Goal: Task Accomplishment & Management: Manage account settings

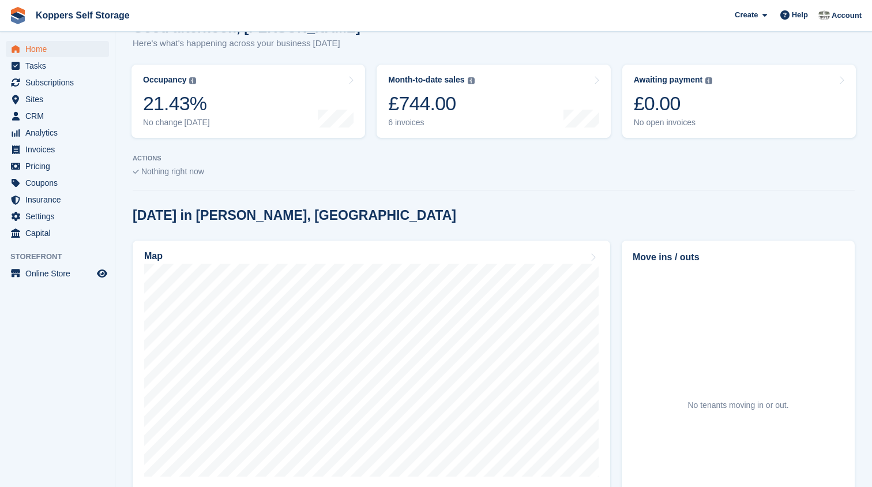
scroll to position [124, 0]
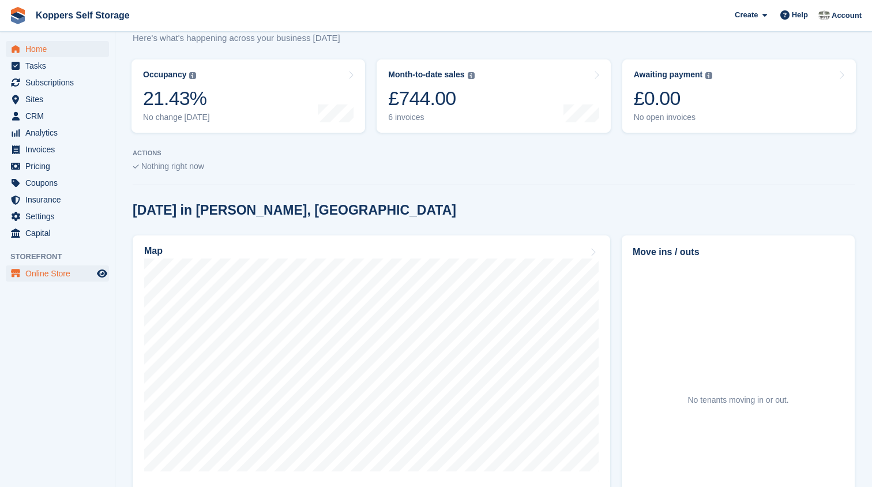
click at [50, 271] on span "Online Store" at bounding box center [59, 273] width 69 height 16
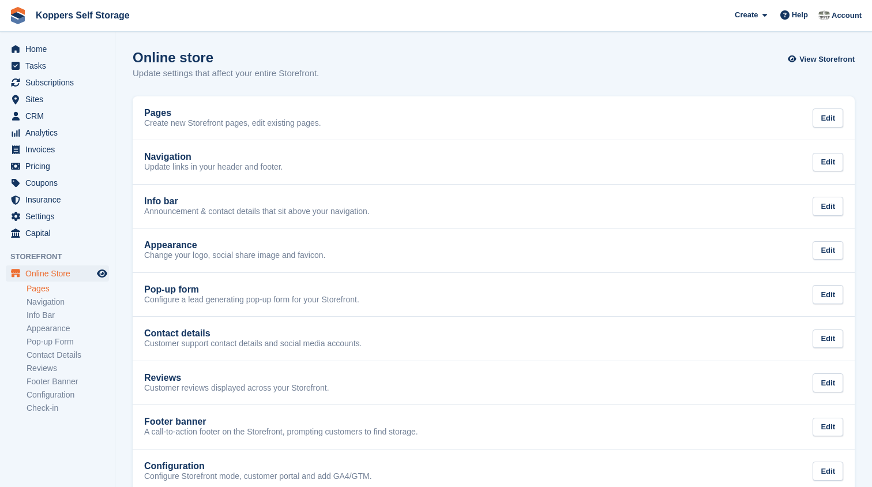
click at [43, 292] on link "Pages" at bounding box center [68, 288] width 82 height 11
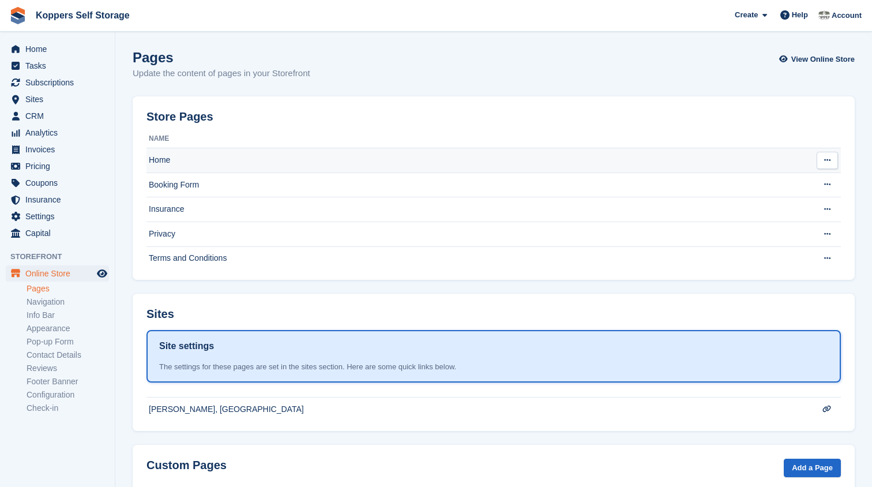
click at [272, 162] on td "Home" at bounding box center [477, 160] width 660 height 25
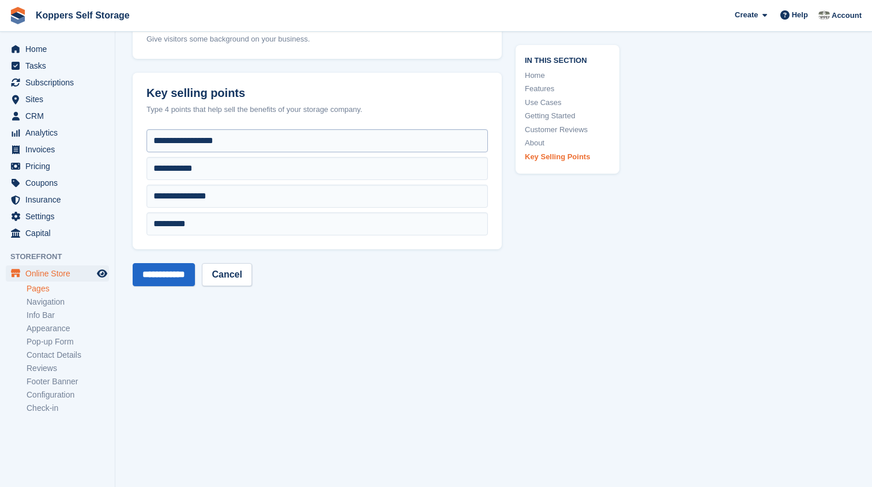
scroll to position [4102, 0]
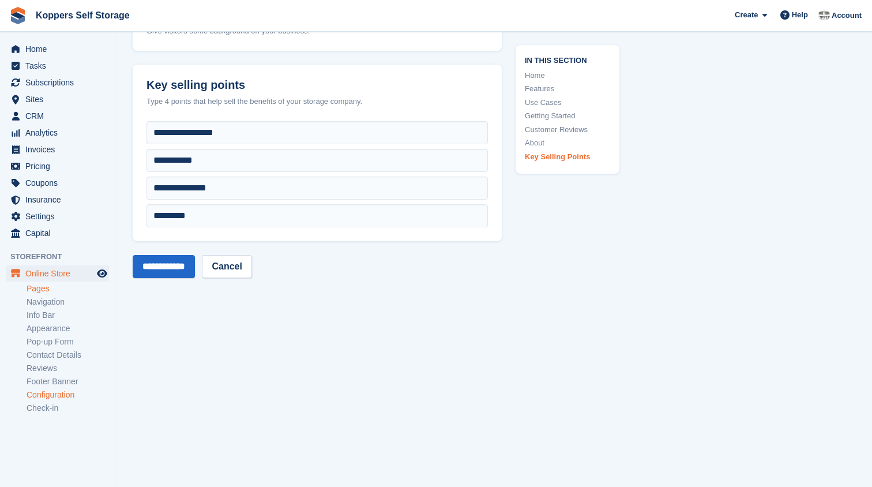
click at [59, 393] on link "Configuration" at bounding box center [68, 394] width 82 height 11
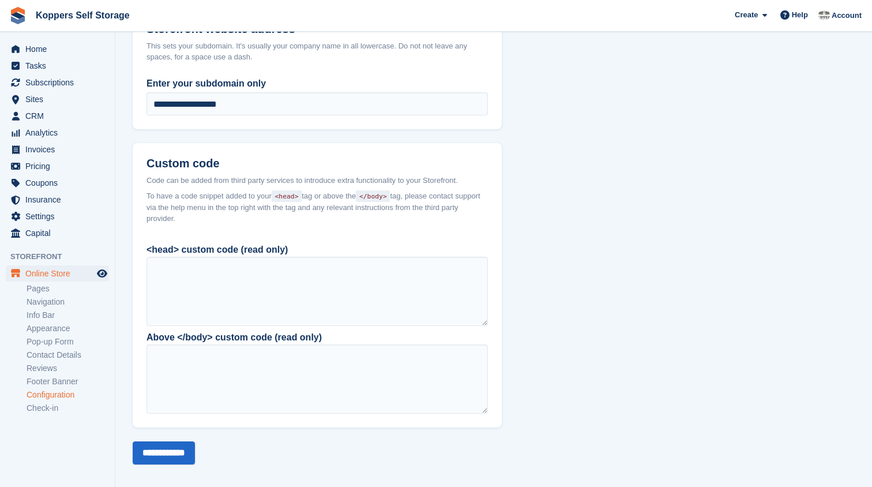
scroll to position [775, 0]
click at [63, 380] on link "Footer Banner" at bounding box center [68, 381] width 82 height 11
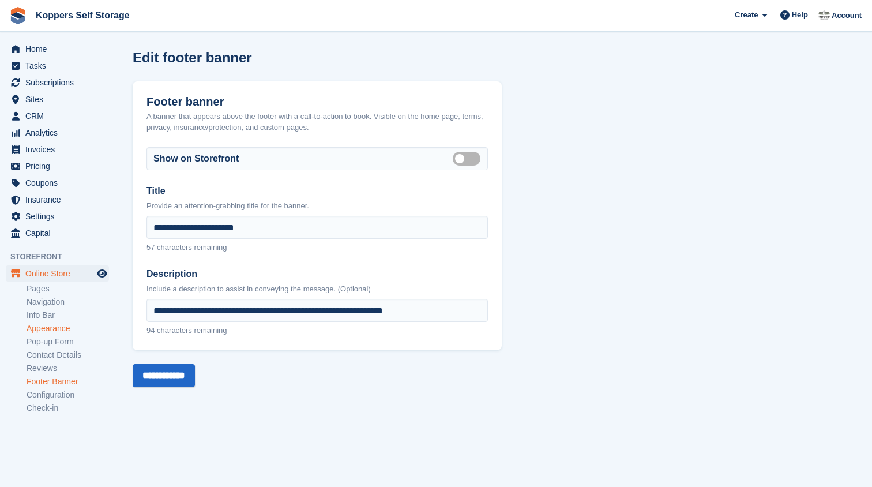
click at [62, 328] on link "Appearance" at bounding box center [68, 328] width 82 height 11
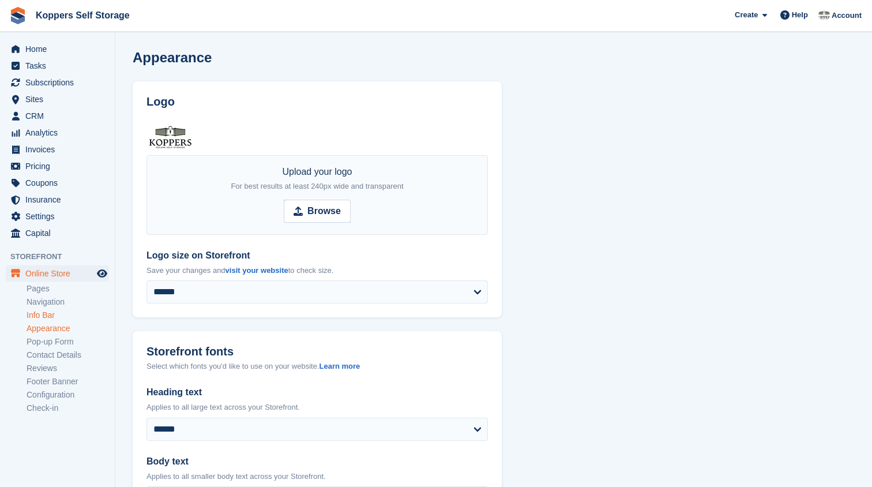
click at [46, 315] on link "Info Bar" at bounding box center [68, 315] width 82 height 11
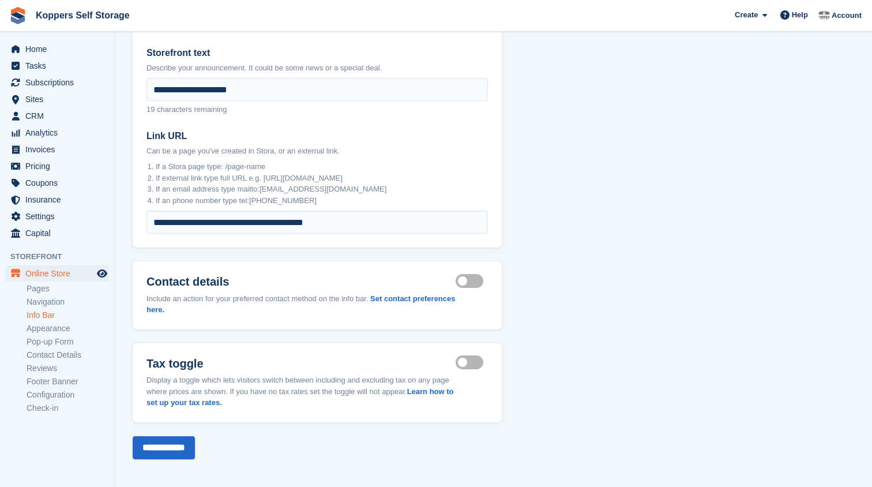
scroll to position [106, 0]
click at [39, 302] on link "Navigation" at bounding box center [68, 301] width 82 height 11
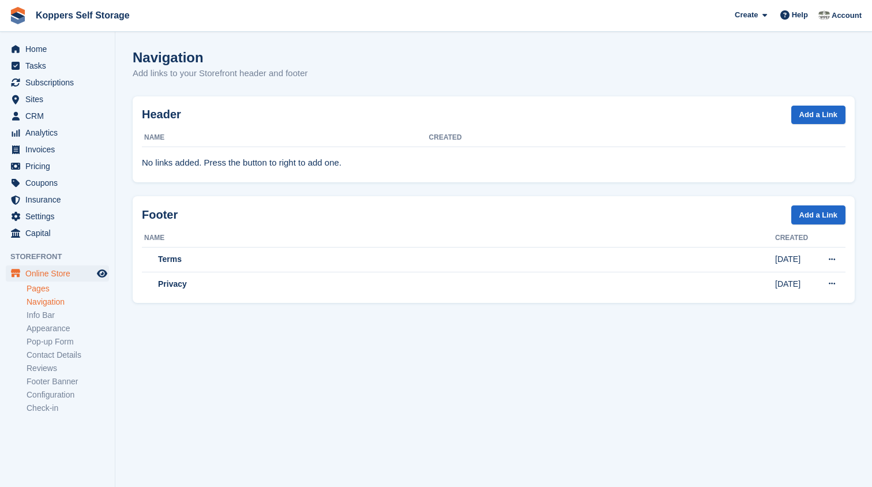
click at [39, 287] on link "Pages" at bounding box center [68, 288] width 82 height 11
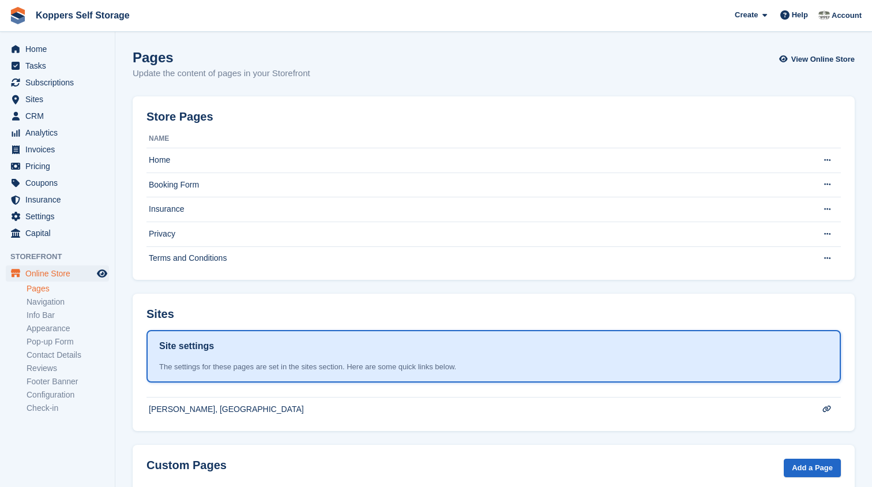
scroll to position [56, 0]
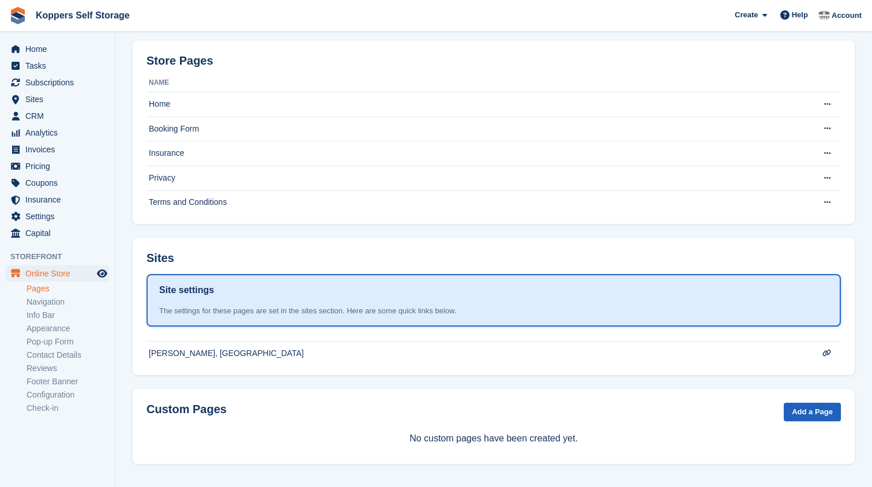
click at [802, 408] on link "Add a Page" at bounding box center [812, 412] width 57 height 19
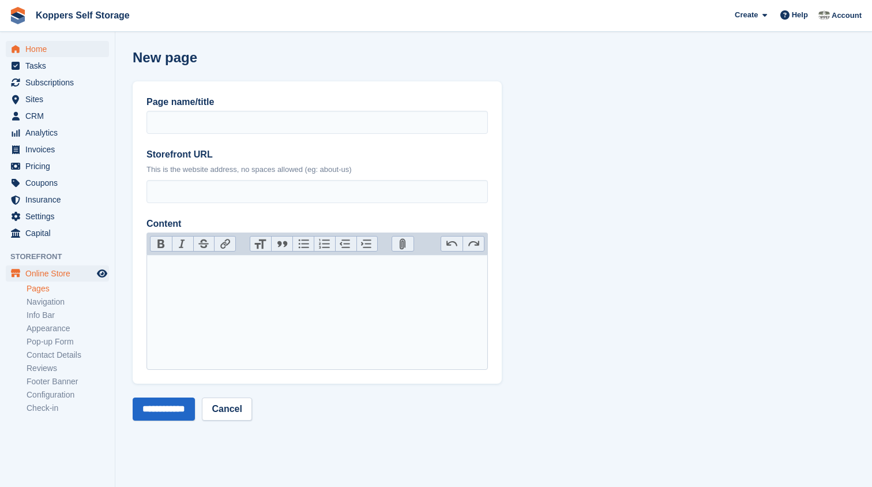
click at [44, 50] on span "Home" at bounding box center [59, 49] width 69 height 16
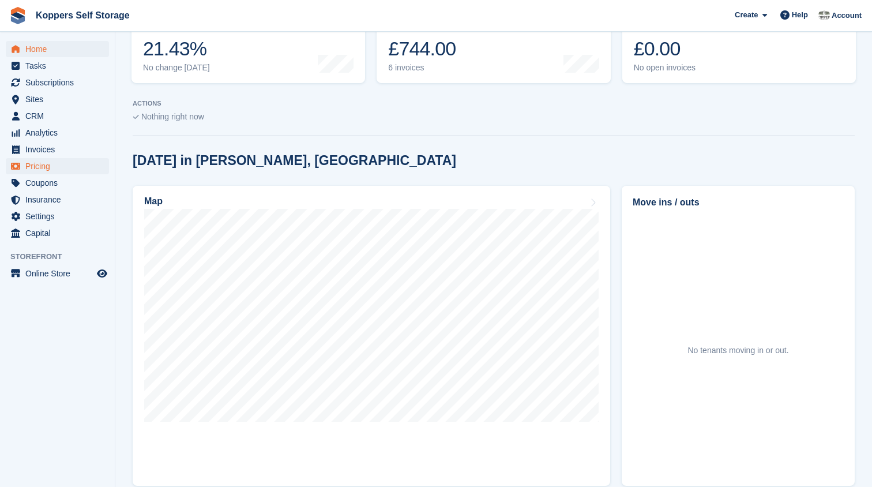
scroll to position [173, 0]
click at [48, 235] on span "Capital" at bounding box center [59, 233] width 69 height 16
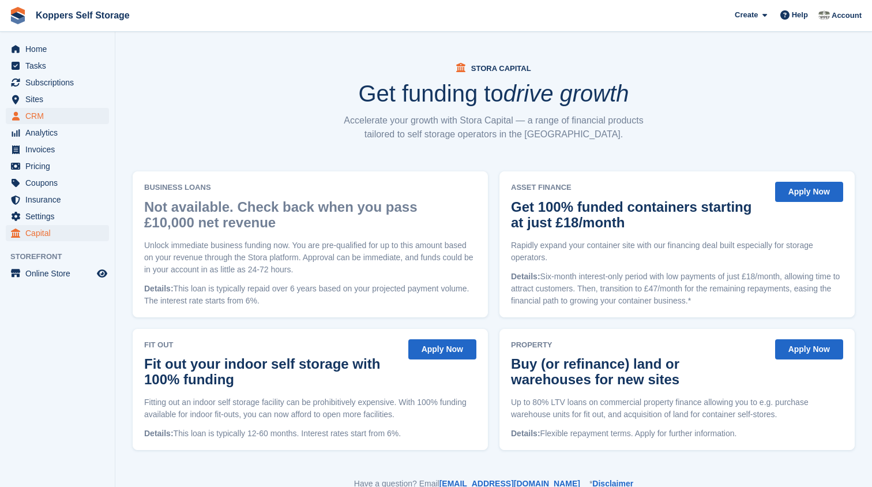
click at [43, 116] on span "CRM" at bounding box center [59, 116] width 69 height 16
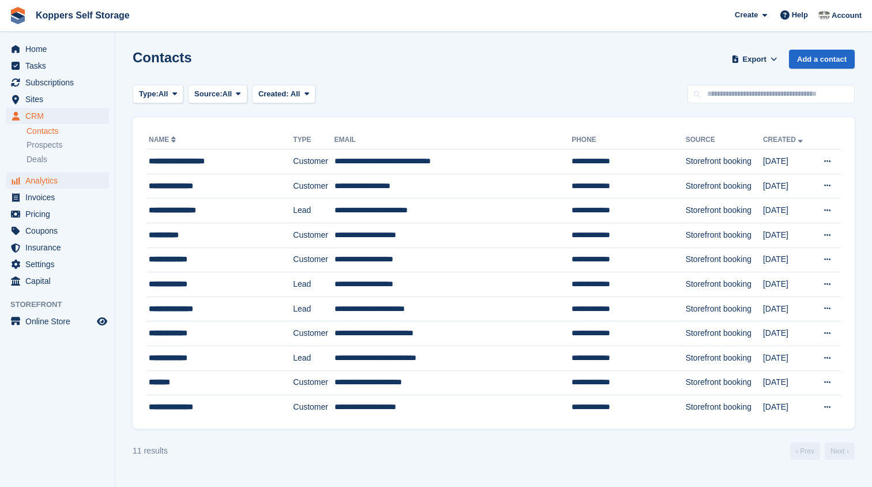
click at [39, 183] on span "Analytics" at bounding box center [59, 180] width 69 height 16
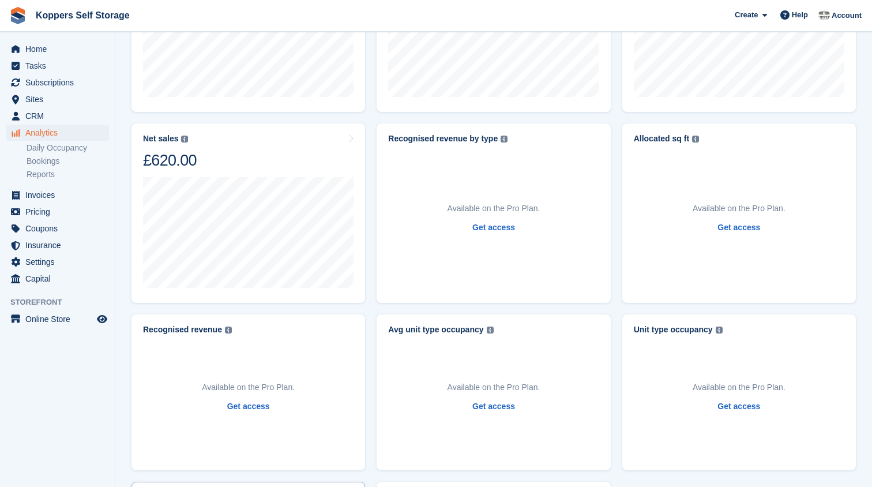
scroll to position [226, 0]
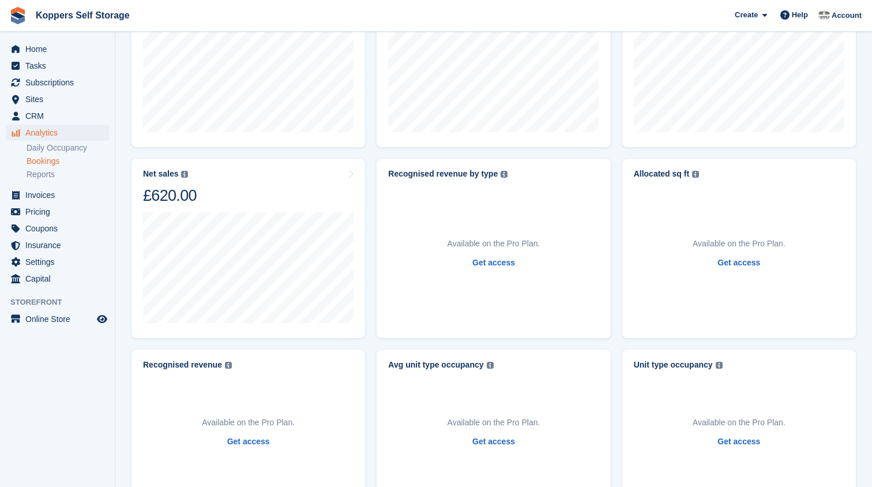
click at [51, 161] on link "Bookings" at bounding box center [68, 161] width 82 height 11
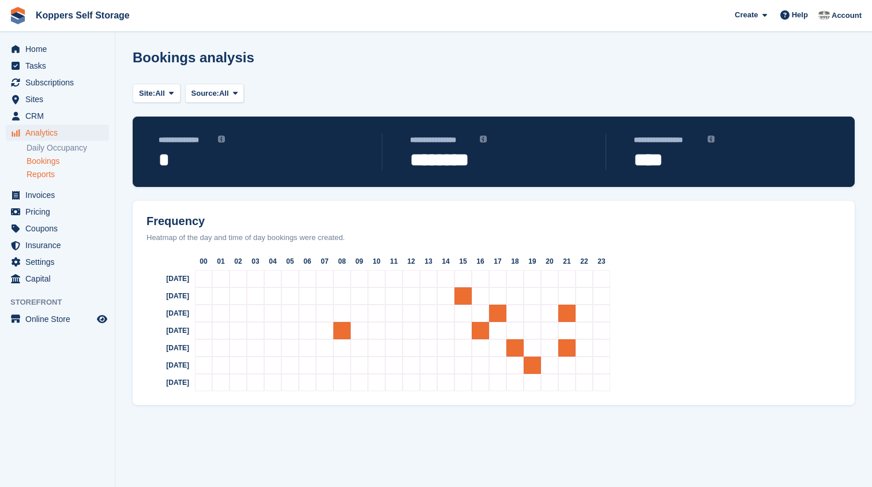
click at [44, 175] on link "Reports" at bounding box center [68, 174] width 82 height 11
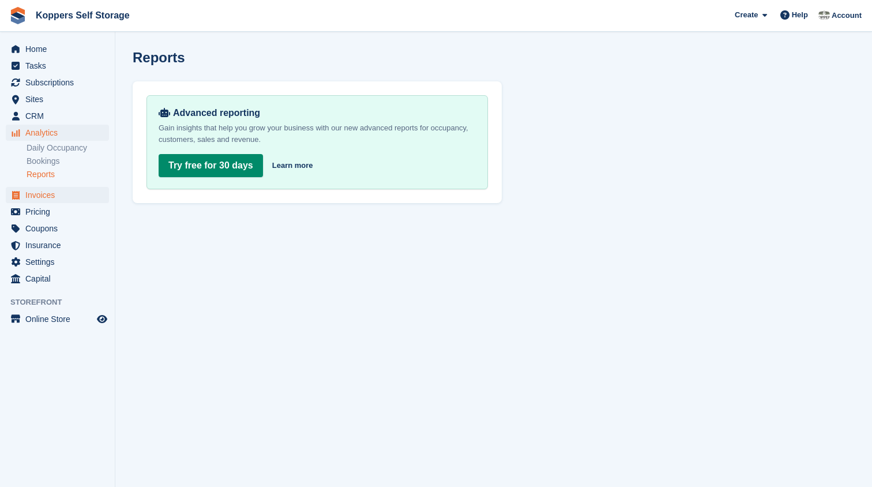
click at [43, 198] on span "Invoices" at bounding box center [59, 195] width 69 height 16
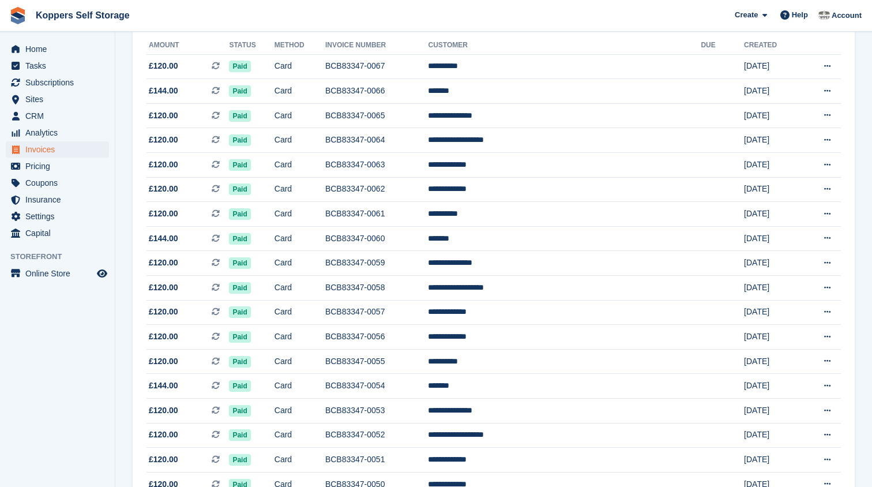
scroll to position [140, 0]
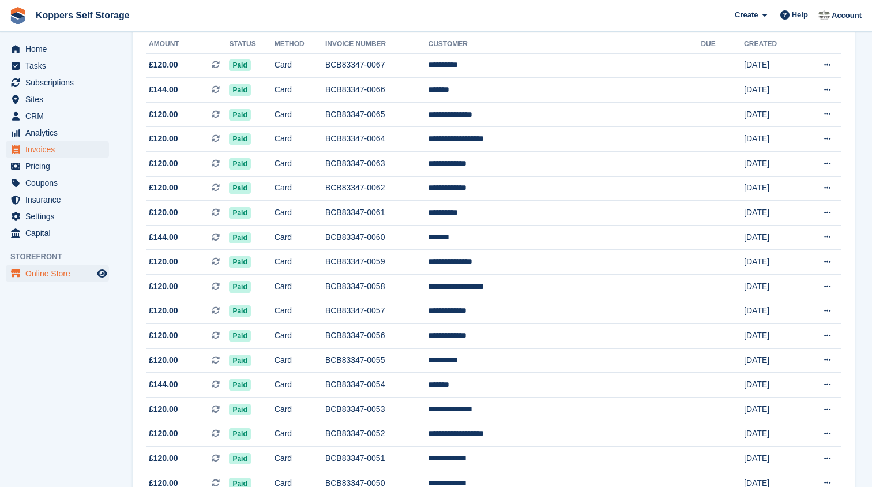
click at [28, 280] on span "Online Store" at bounding box center [59, 273] width 69 height 16
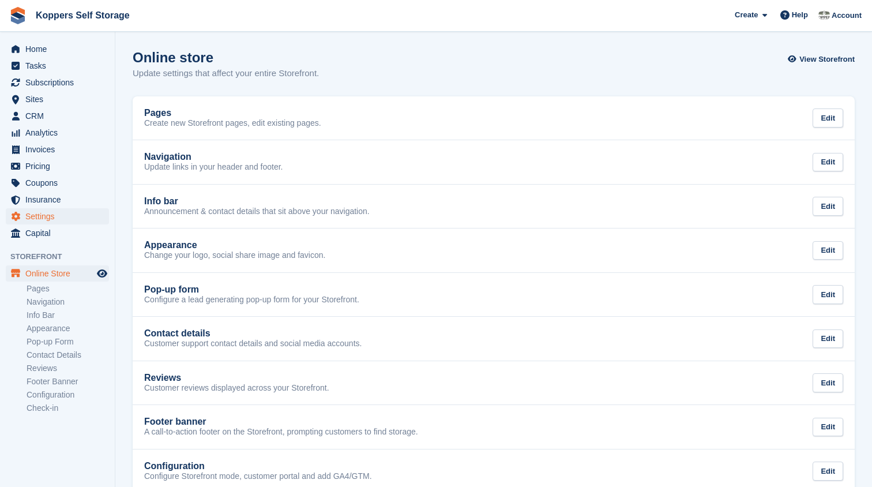
click at [38, 216] on span "Settings" at bounding box center [59, 216] width 69 height 16
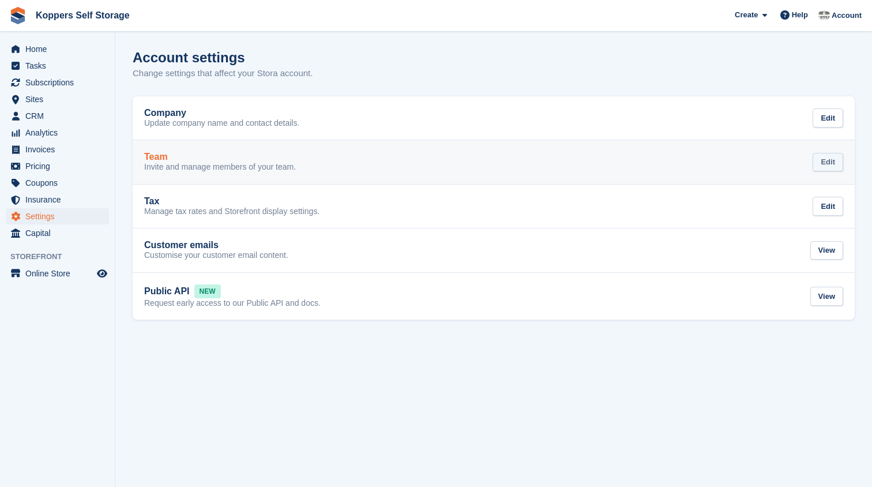
click at [827, 162] on div "Edit" at bounding box center [828, 162] width 31 height 19
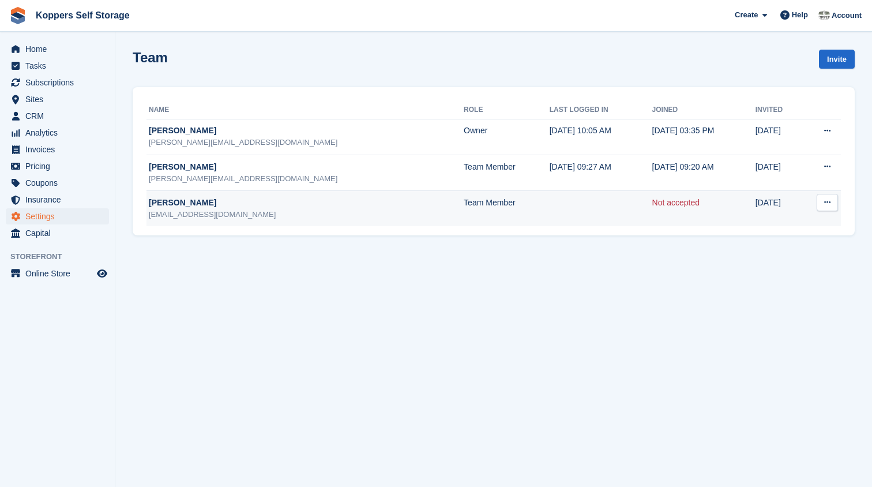
click at [464, 204] on td "Team Member" at bounding box center [507, 208] width 86 height 36
click at [831, 202] on button at bounding box center [827, 202] width 21 height 17
click at [776, 241] on p "Resend invitation" at bounding box center [783, 239] width 100 height 15
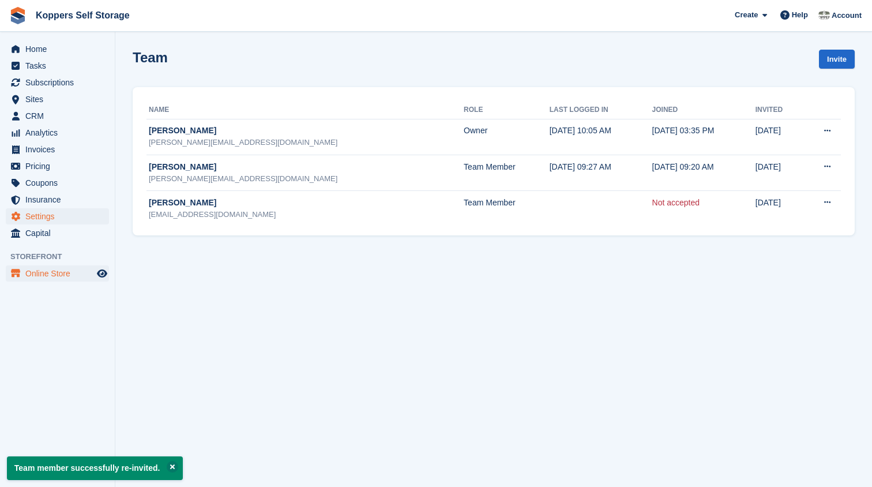
click at [53, 269] on span "Online Store" at bounding box center [59, 273] width 69 height 16
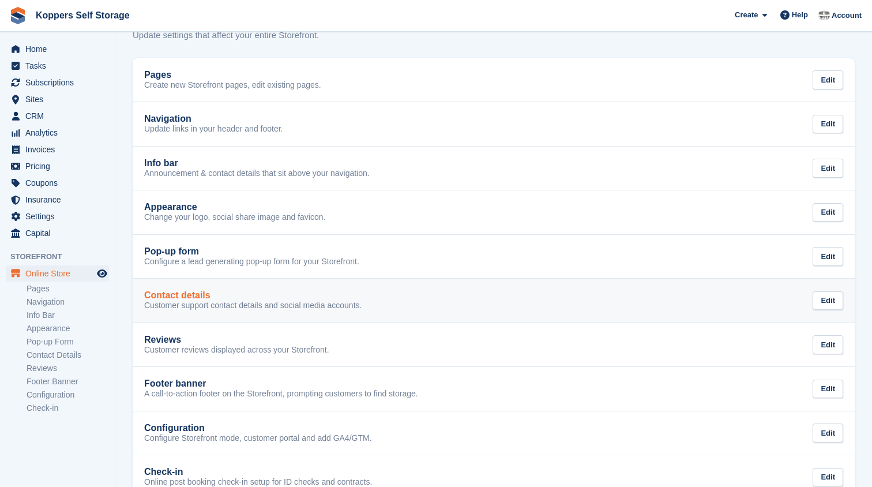
scroll to position [64, 0]
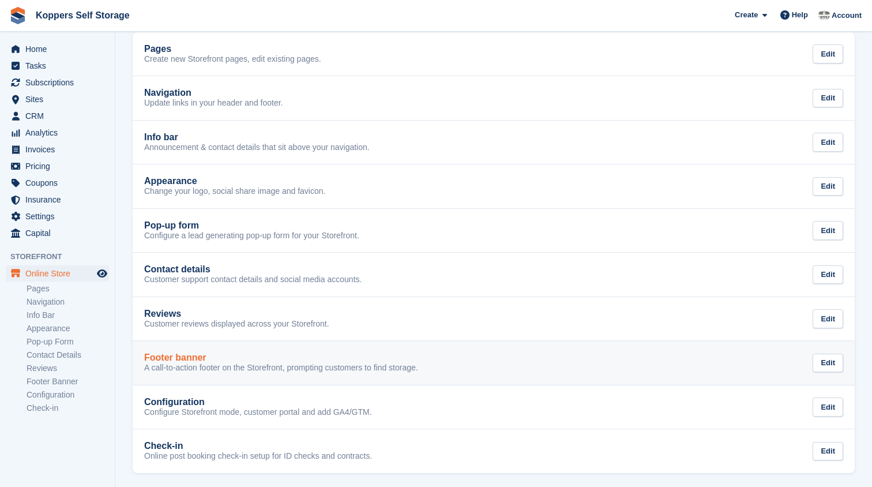
click at [235, 363] on p "A call-to-action footer on the Storefront, prompting customers to find storage." at bounding box center [281, 368] width 274 height 10
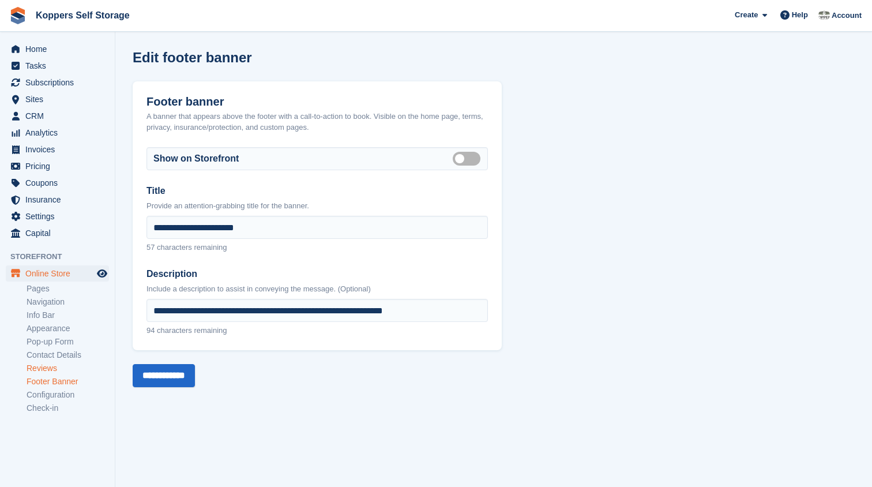
click at [46, 367] on link "Reviews" at bounding box center [68, 368] width 82 height 11
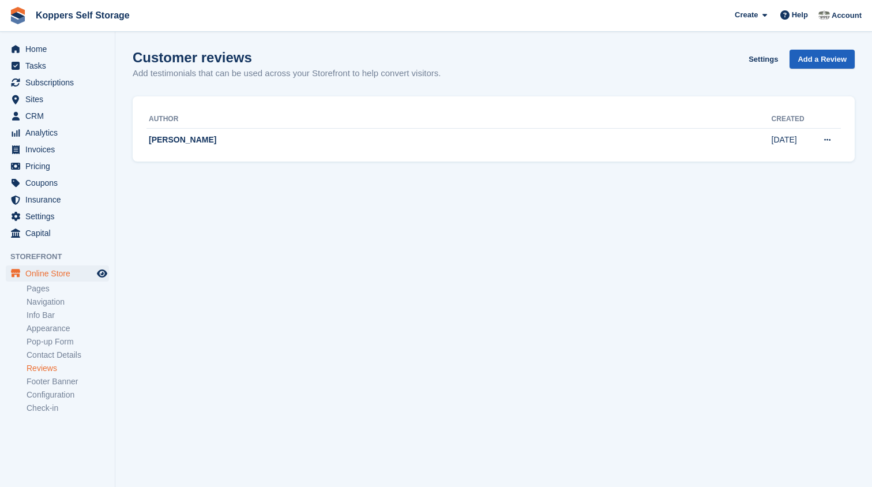
click at [826, 60] on span "Add a Review" at bounding box center [822, 60] width 49 height 12
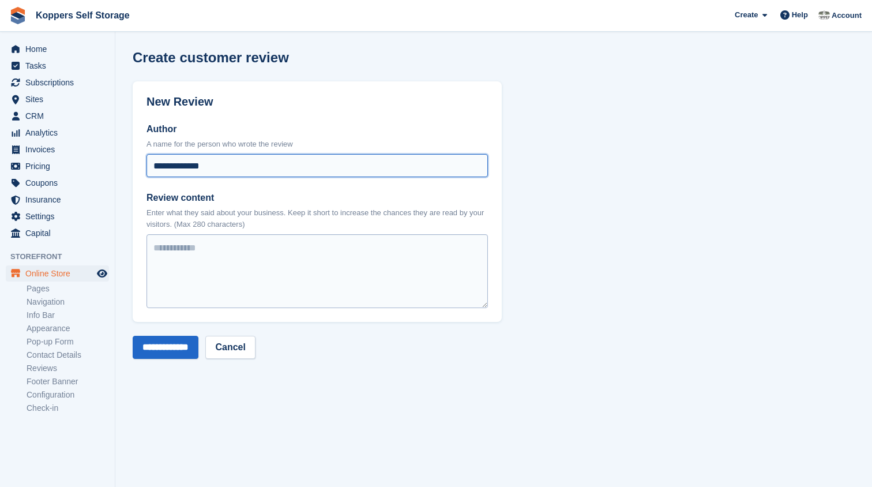
type input "**********"
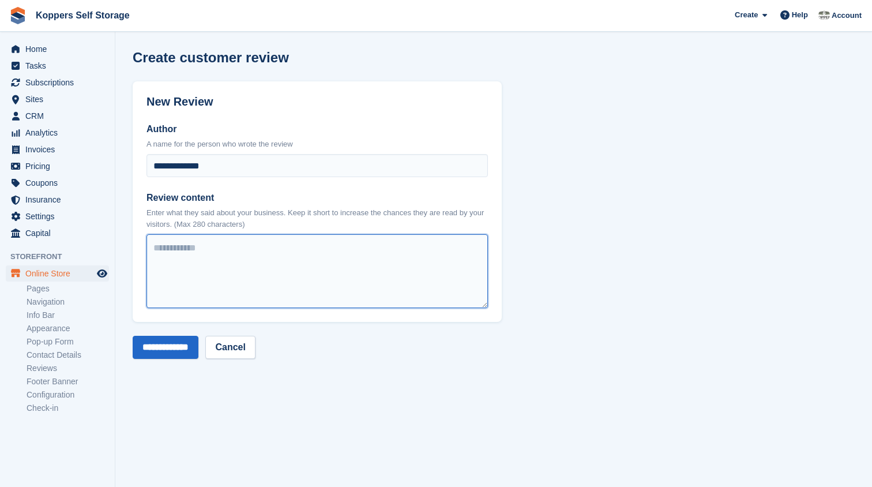
click at [283, 246] on textarea "Review content" at bounding box center [317, 271] width 341 height 74
paste textarea "**********"
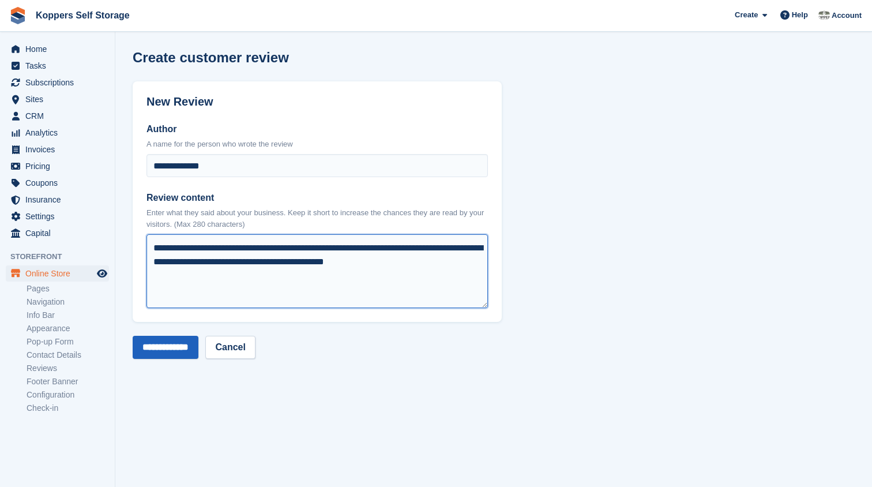
type textarea "**********"
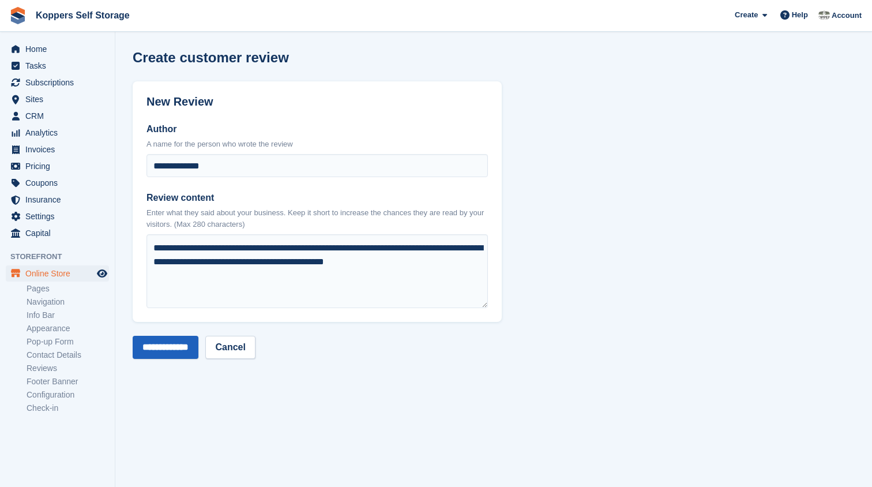
click at [182, 346] on input "**********" at bounding box center [166, 347] width 66 height 23
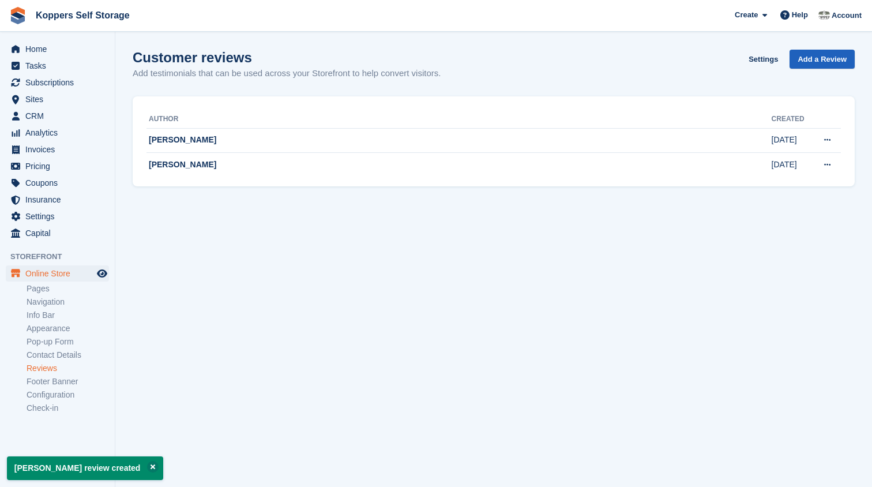
click at [808, 63] on span "Add a Review" at bounding box center [822, 60] width 49 height 12
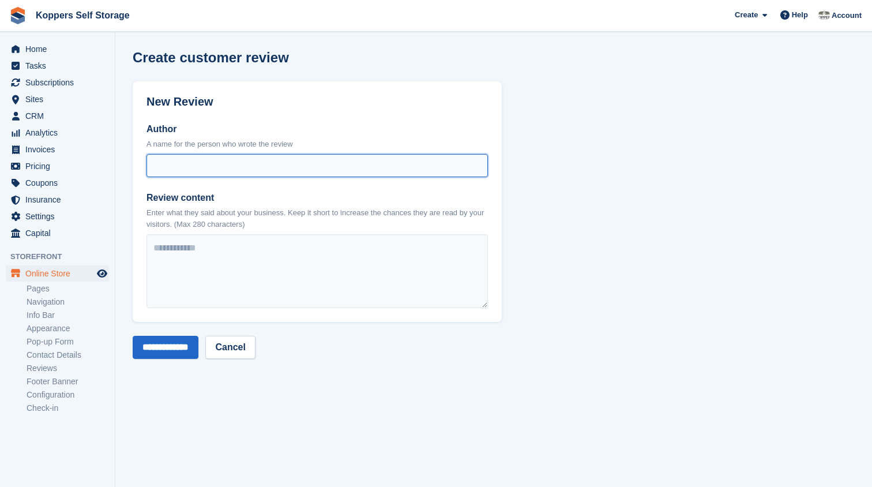
click at [171, 160] on input "Author" at bounding box center [317, 165] width 341 height 23
type input "*"
type input "**********"
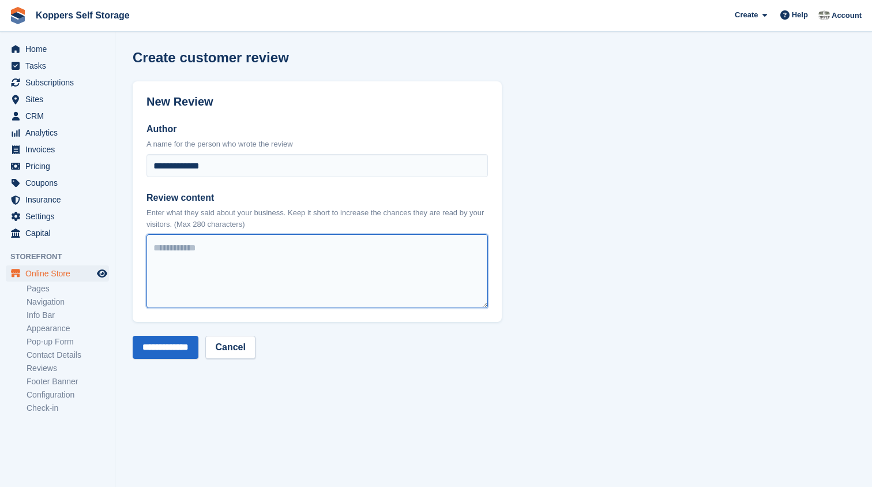
click at [183, 256] on textarea "Review content" at bounding box center [317, 271] width 341 height 74
paste textarea "**********"
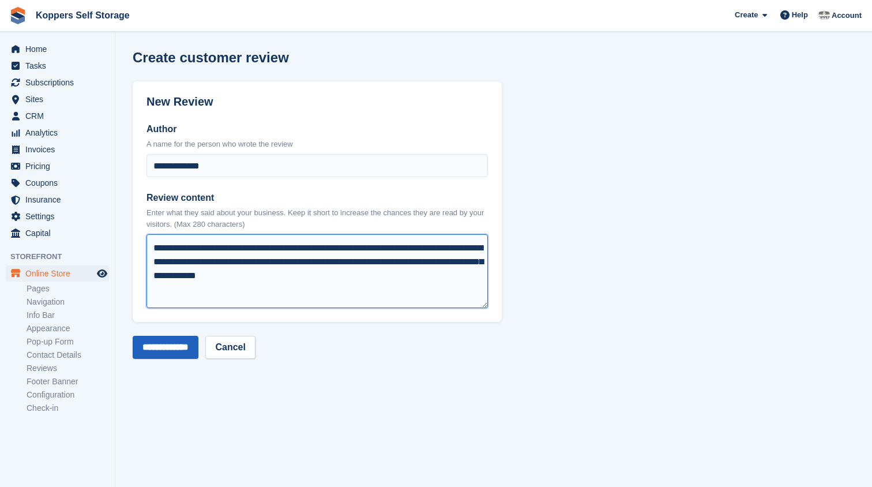
type textarea "**********"
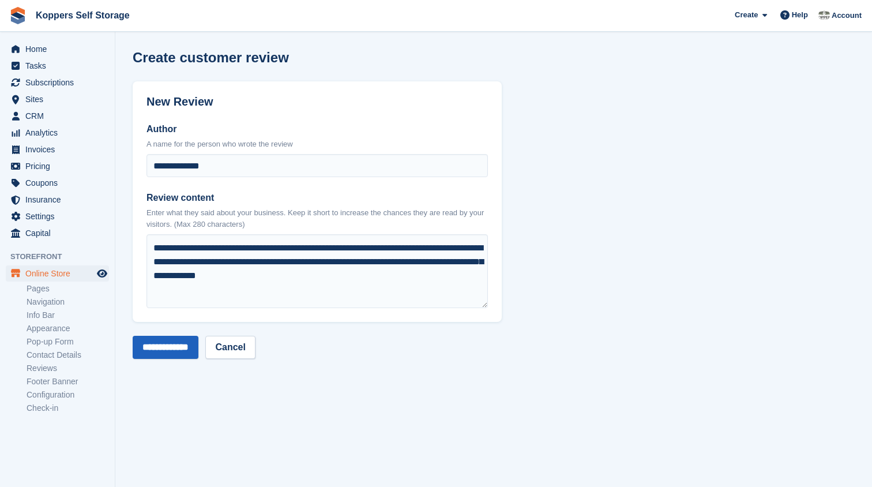
click at [153, 348] on input "**********" at bounding box center [166, 347] width 66 height 23
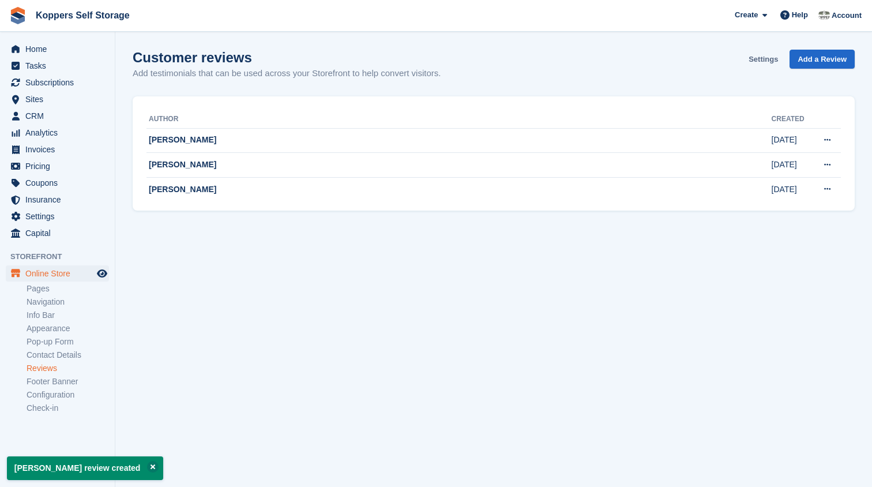
click at [765, 58] on link "Settings" at bounding box center [763, 59] width 39 height 19
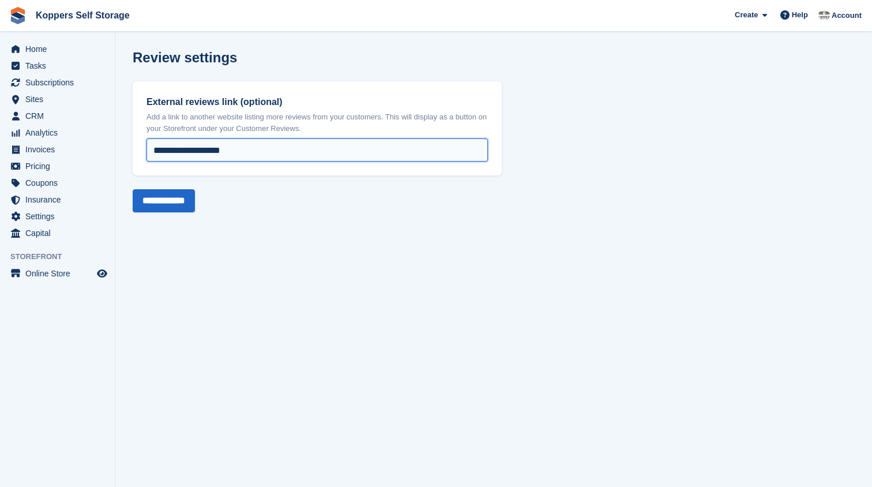
click at [258, 156] on input "**********" at bounding box center [317, 149] width 341 height 23
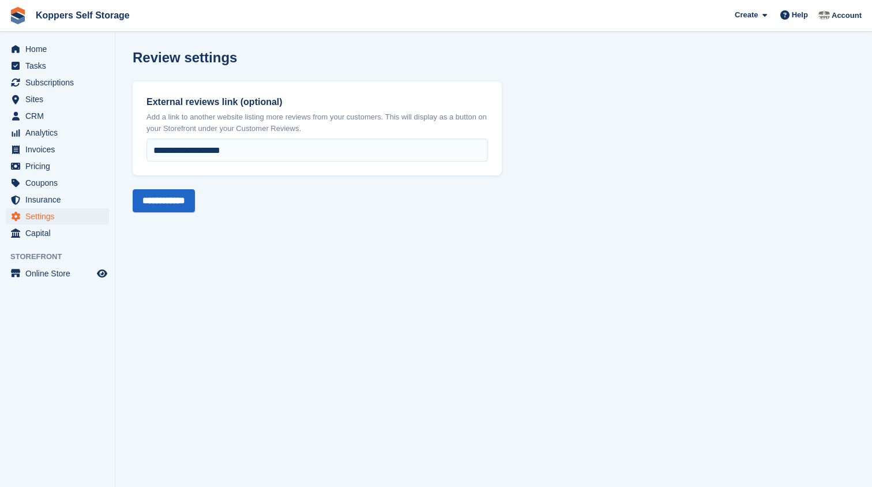
click at [47, 219] on span "Settings" at bounding box center [59, 216] width 69 height 16
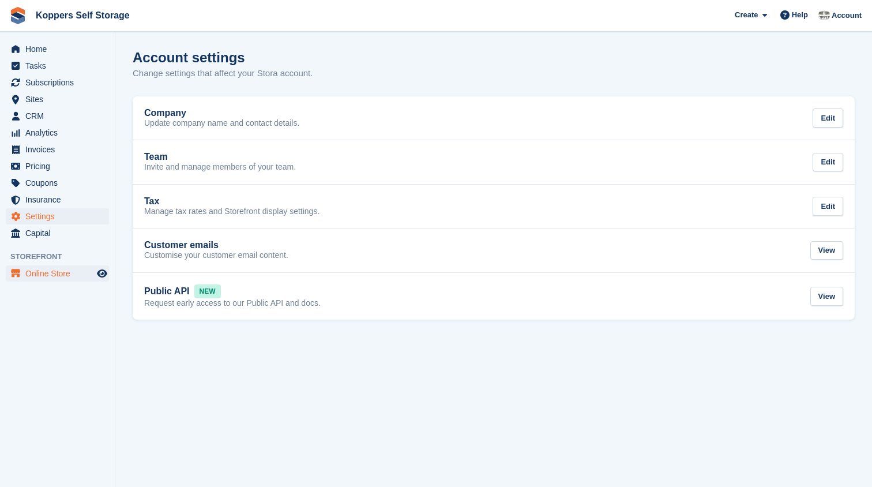
click at [46, 273] on span "Online Store" at bounding box center [59, 273] width 69 height 16
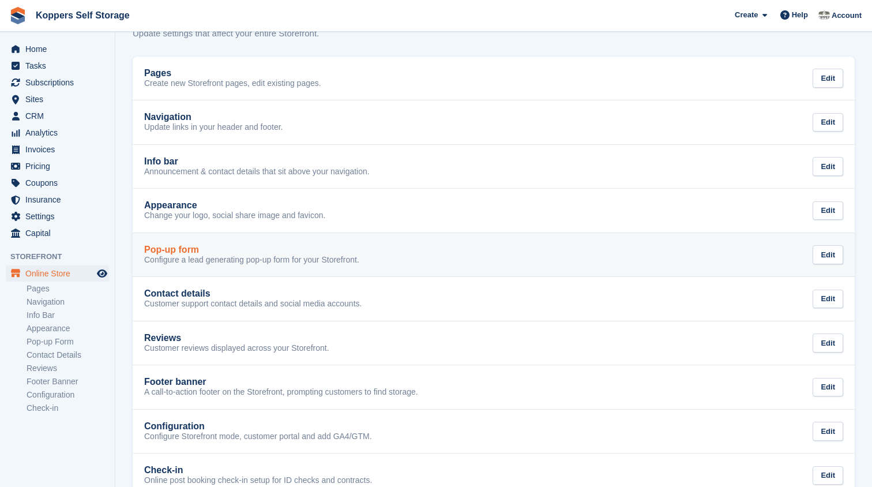
scroll to position [64, 0]
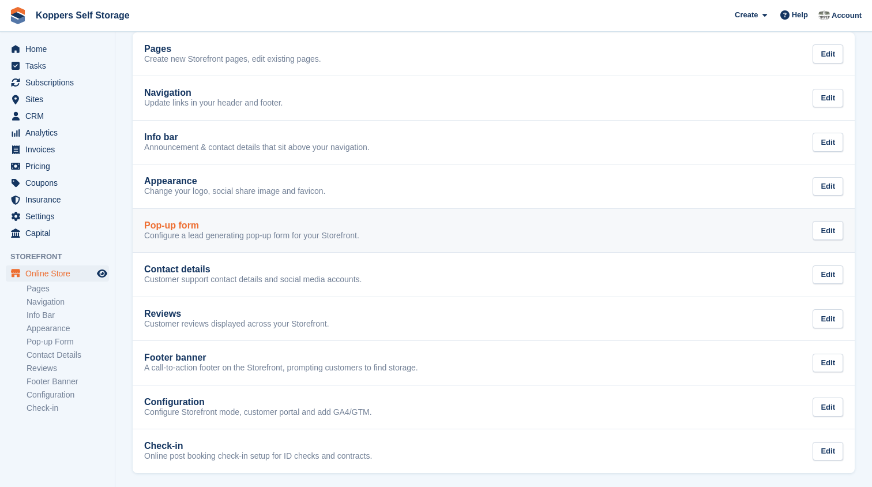
click at [314, 231] on p "Configure a lead generating pop-up form for your Storefront." at bounding box center [251, 236] width 215 height 10
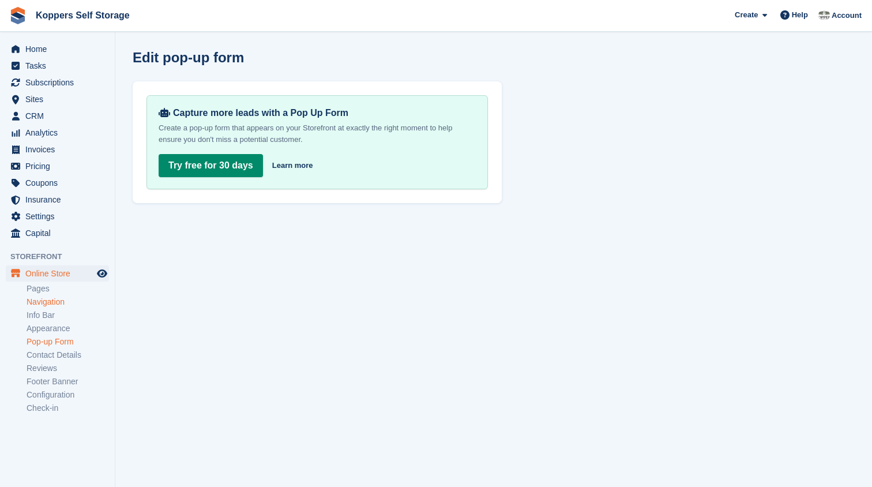
click at [48, 298] on link "Navigation" at bounding box center [68, 301] width 82 height 11
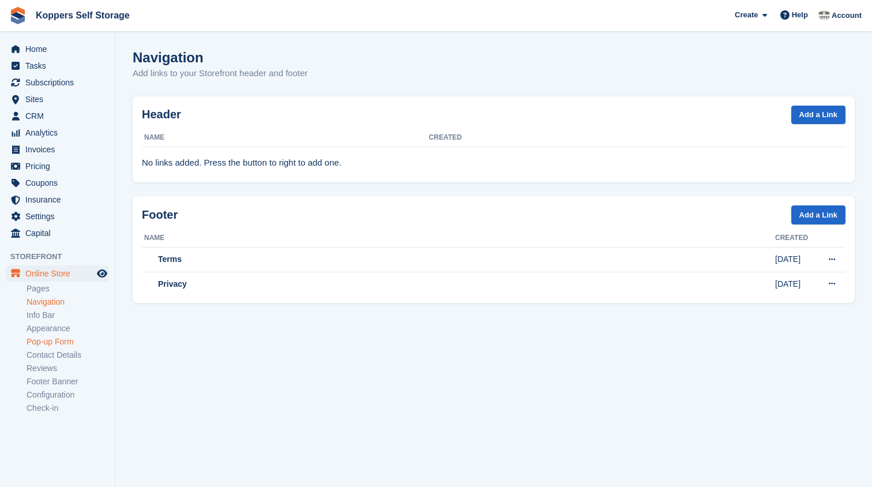
click at [37, 343] on link "Pop-up Form" at bounding box center [68, 341] width 82 height 11
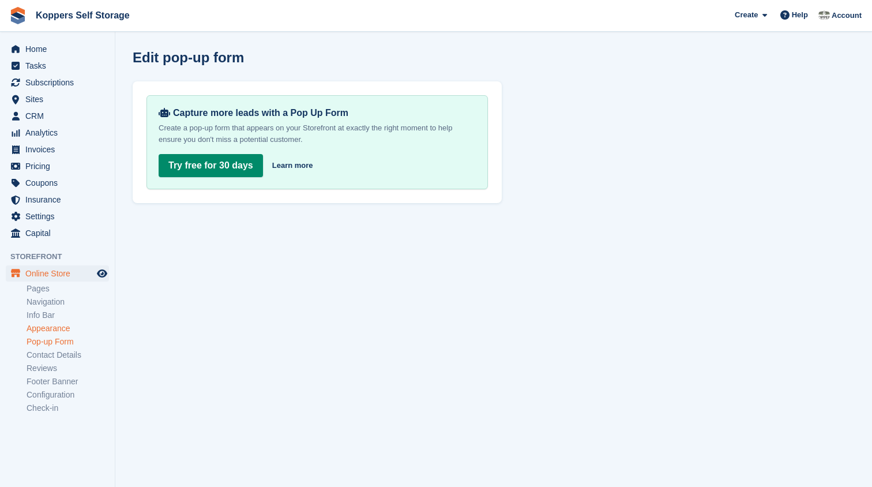
click at [46, 327] on link "Appearance" at bounding box center [68, 328] width 82 height 11
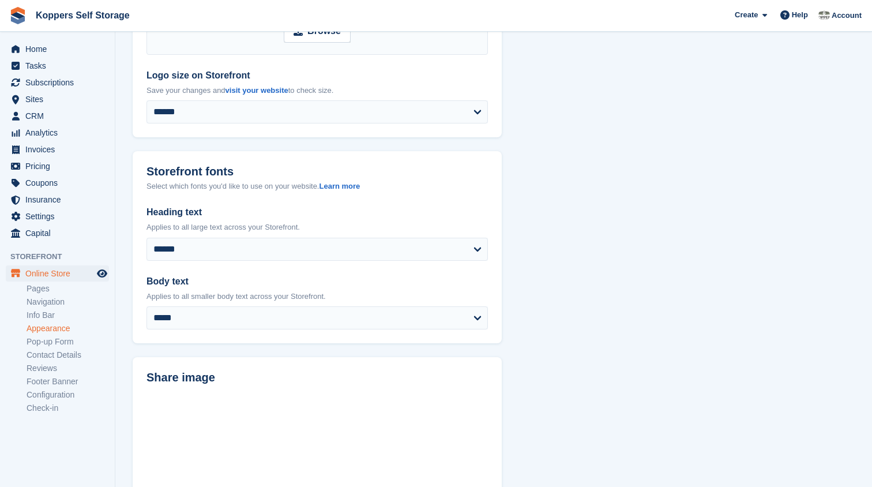
scroll to position [178, 0]
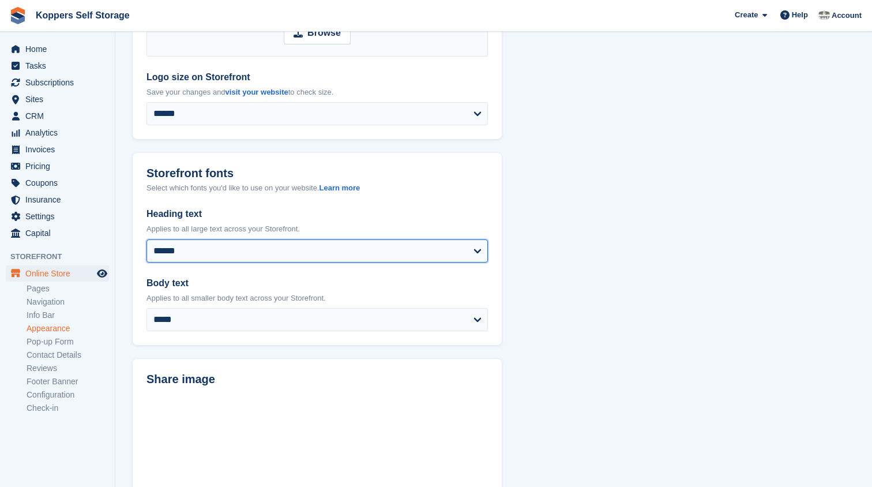
select select "*******"
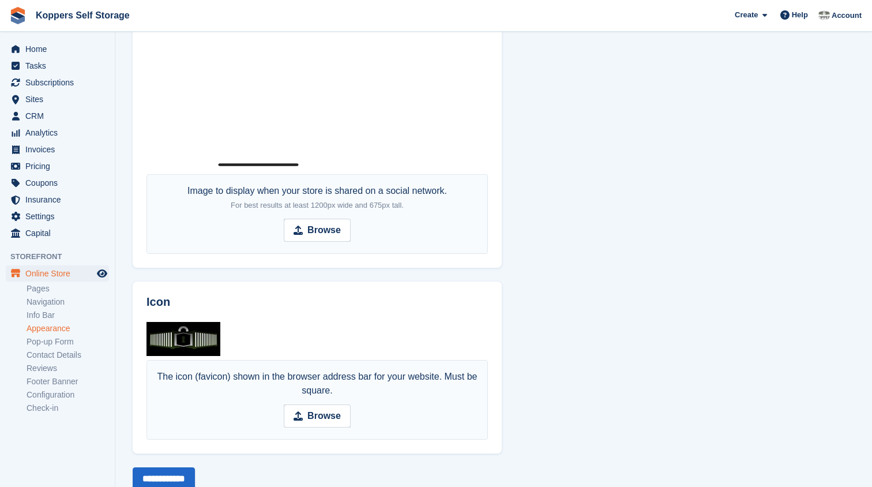
scroll to position [828, 0]
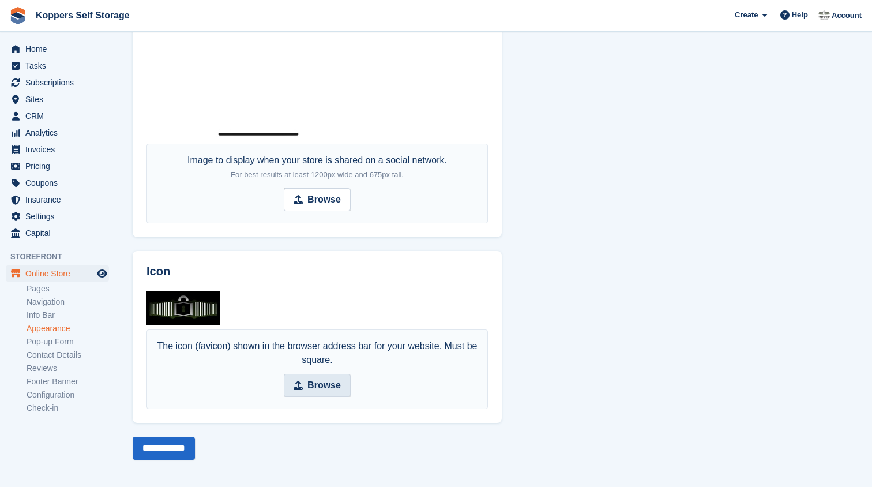
click at [313, 379] on strong "Browse" at bounding box center [323, 385] width 33 height 14
click at [313, 379] on input "Browse" at bounding box center [317, 385] width 67 height 23
type input "**********"
click at [165, 448] on input "**********" at bounding box center [164, 448] width 62 height 23
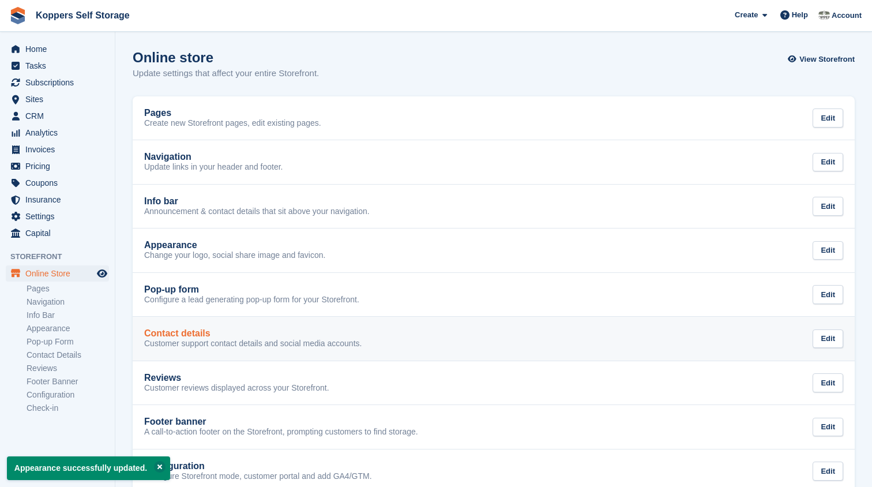
scroll to position [64, 0]
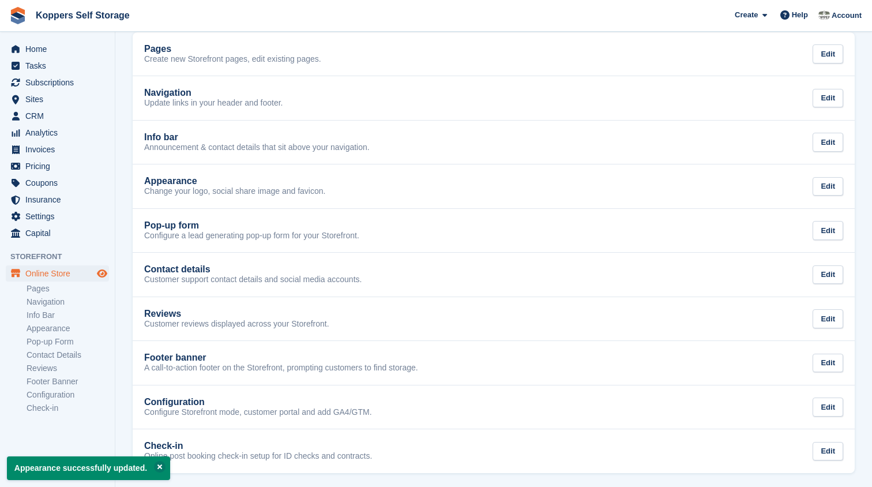
click at [101, 272] on icon "Preview store" at bounding box center [102, 273] width 10 height 9
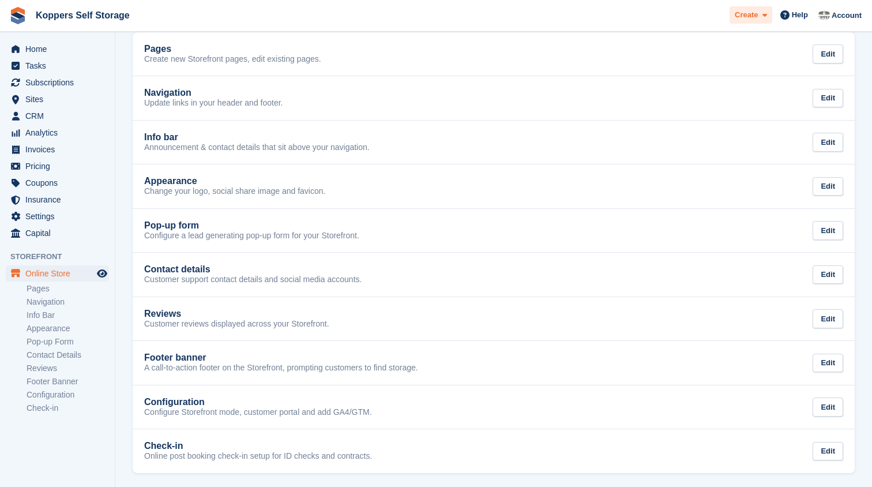
click at [760, 16] on span at bounding box center [762, 15] width 9 height 13
click at [56, 342] on link "Pop-up Form" at bounding box center [68, 341] width 82 height 11
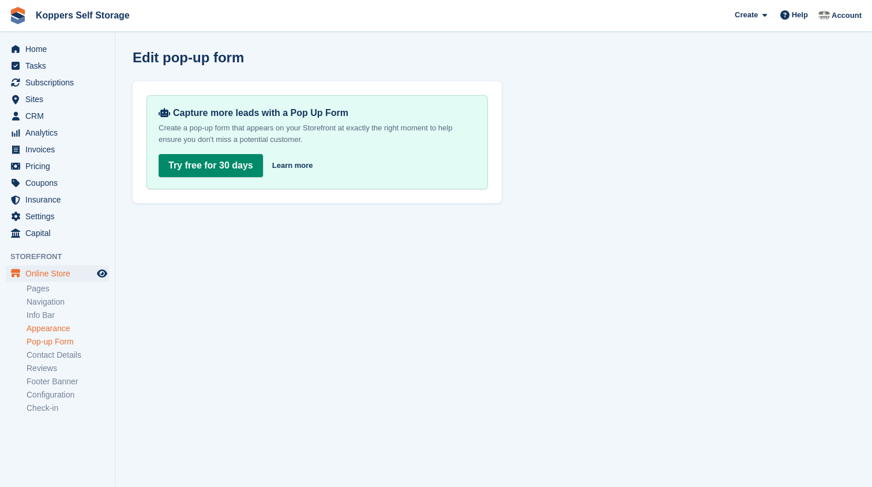
click at [52, 326] on link "Appearance" at bounding box center [68, 328] width 82 height 11
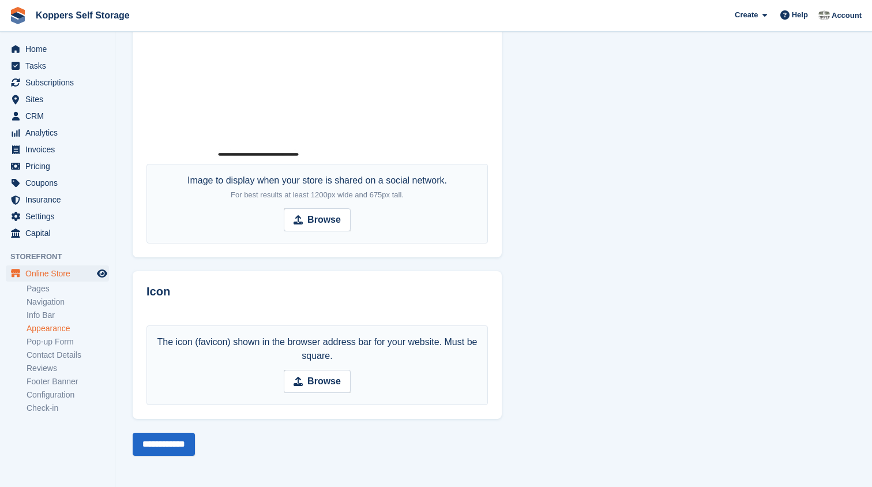
scroll to position [856, 0]
click at [40, 410] on link "Check-in" at bounding box center [68, 408] width 82 height 11
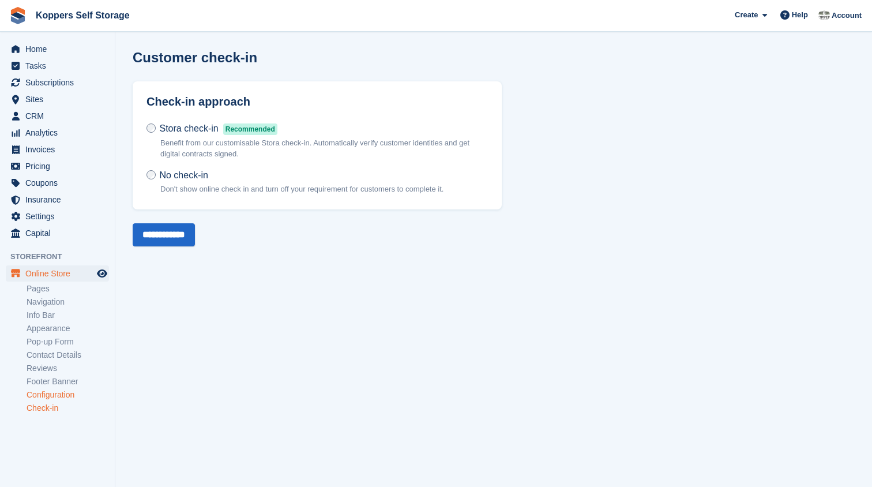
click at [51, 394] on link "Configuration" at bounding box center [68, 394] width 82 height 11
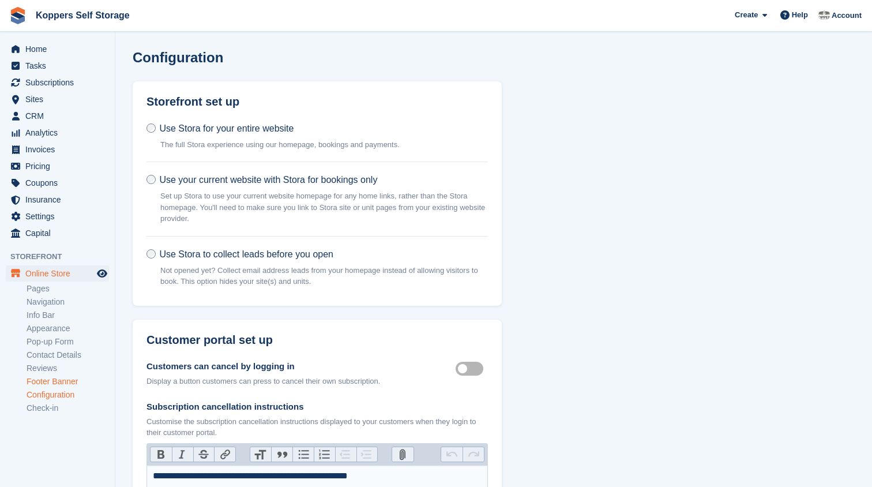
click at [50, 380] on link "Footer Banner" at bounding box center [68, 381] width 82 height 11
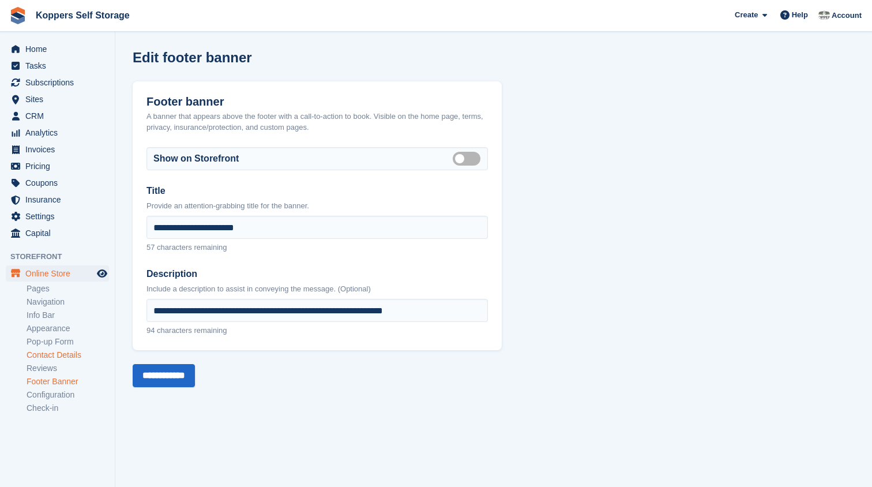
click at [46, 358] on link "Contact Details" at bounding box center [68, 355] width 82 height 11
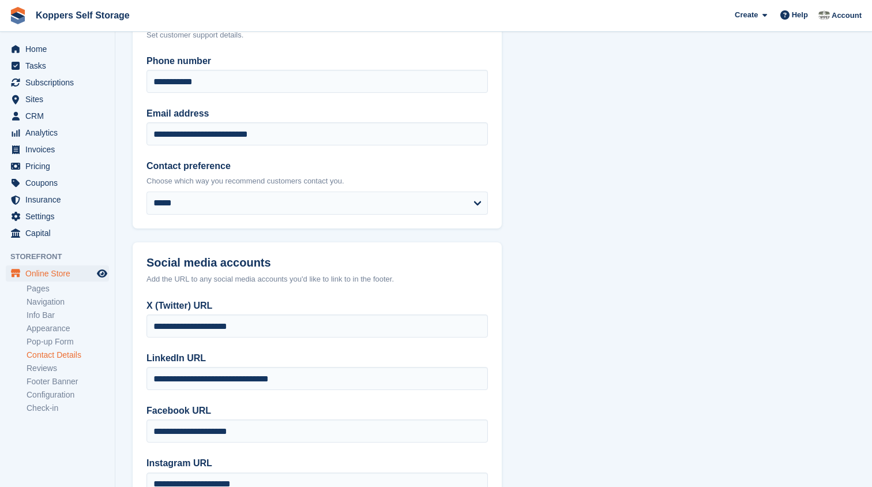
scroll to position [172, 0]
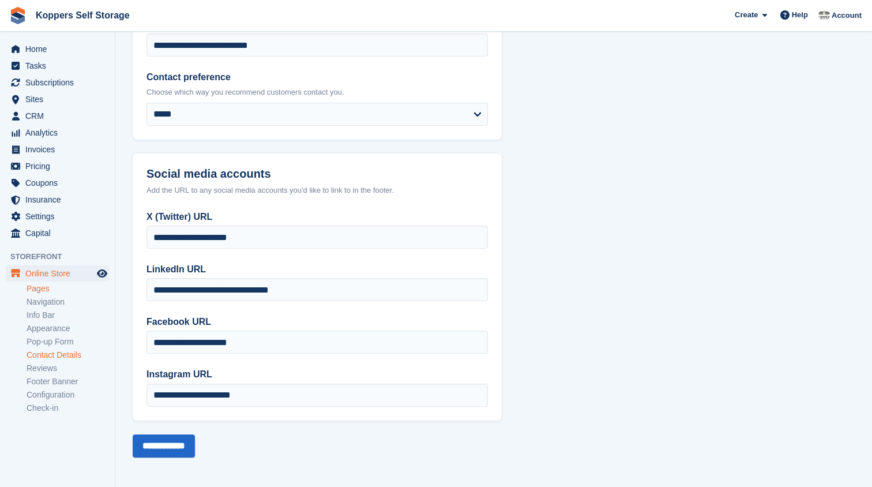
click at [40, 289] on link "Pages" at bounding box center [68, 288] width 82 height 11
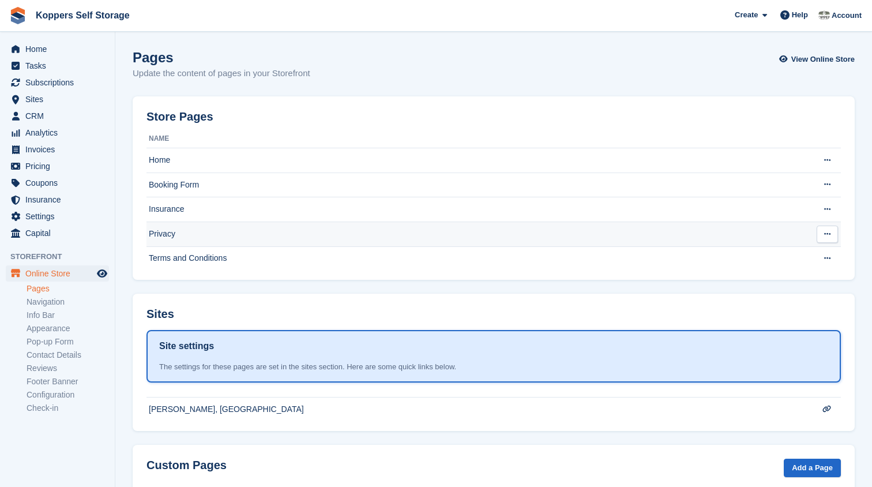
scroll to position [56, 0]
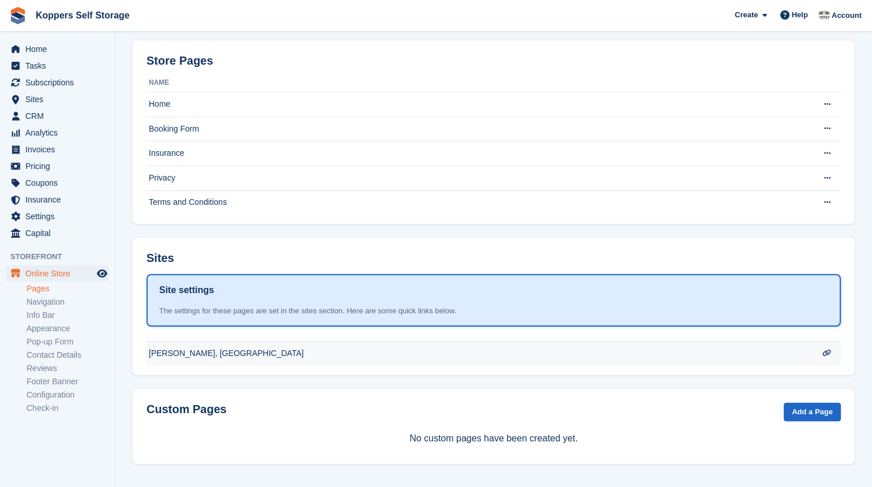
click at [720, 352] on td "[PERSON_NAME], [GEOGRAPHIC_DATA]" at bounding box center [477, 353] width 660 height 24
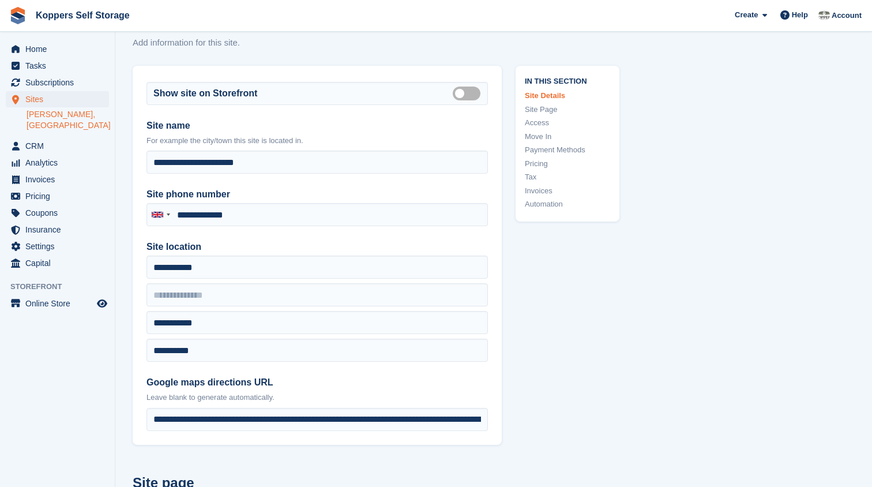
scroll to position [41, 0]
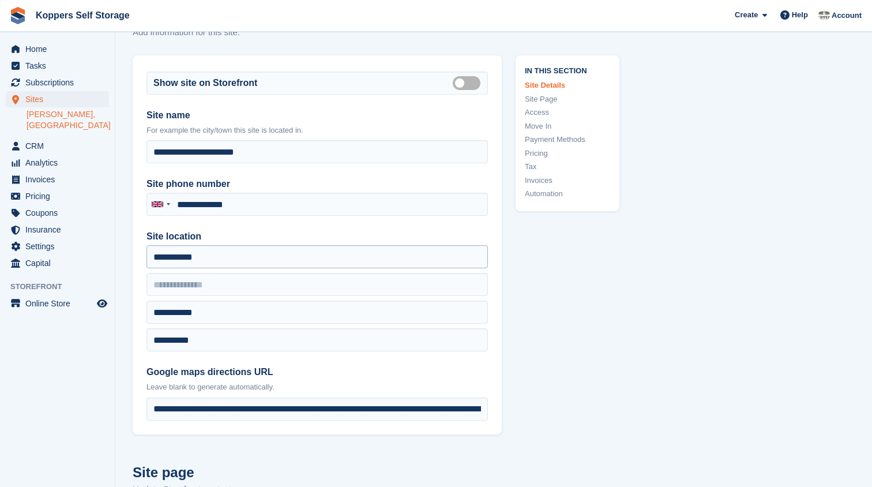
type input "**********"
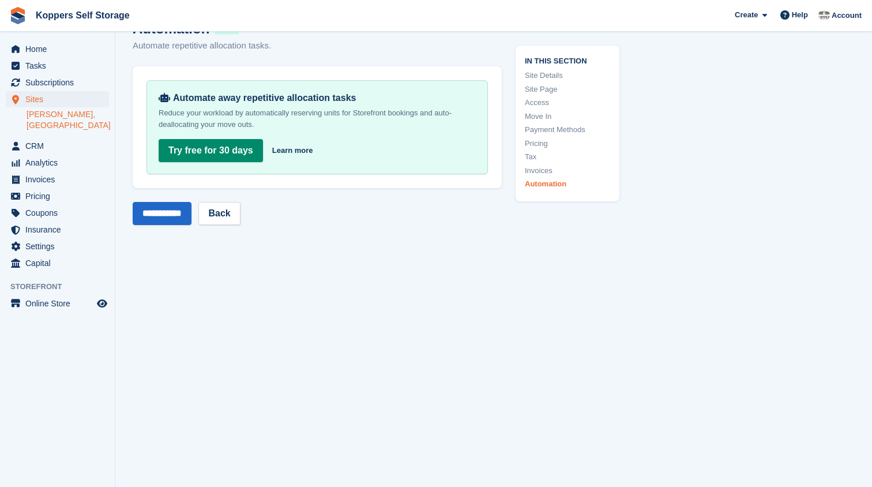
scroll to position [4637, 0]
click at [103, 306] on icon "Preview store" at bounding box center [102, 303] width 10 height 9
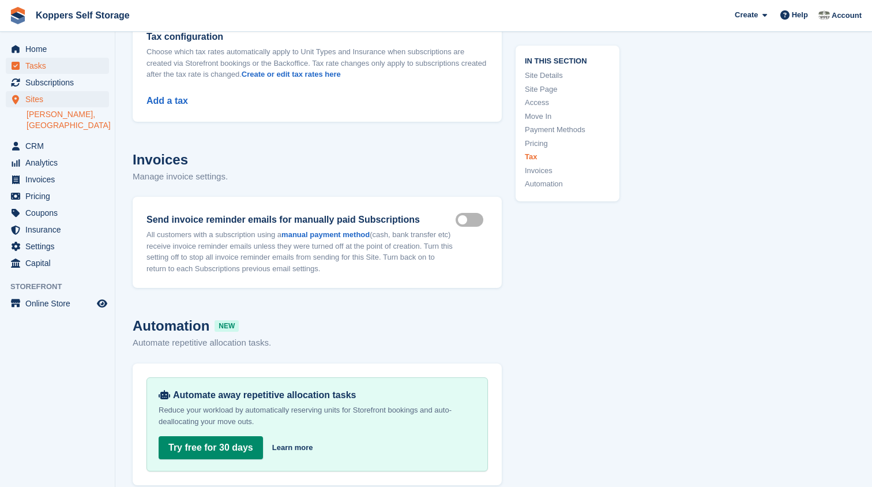
scroll to position [4137, 0]
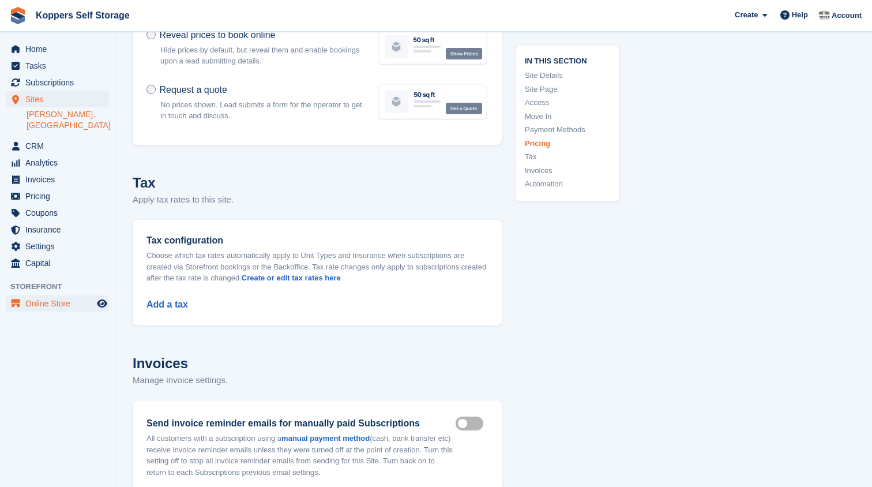
click at [43, 306] on span "Online Store" at bounding box center [59, 303] width 69 height 16
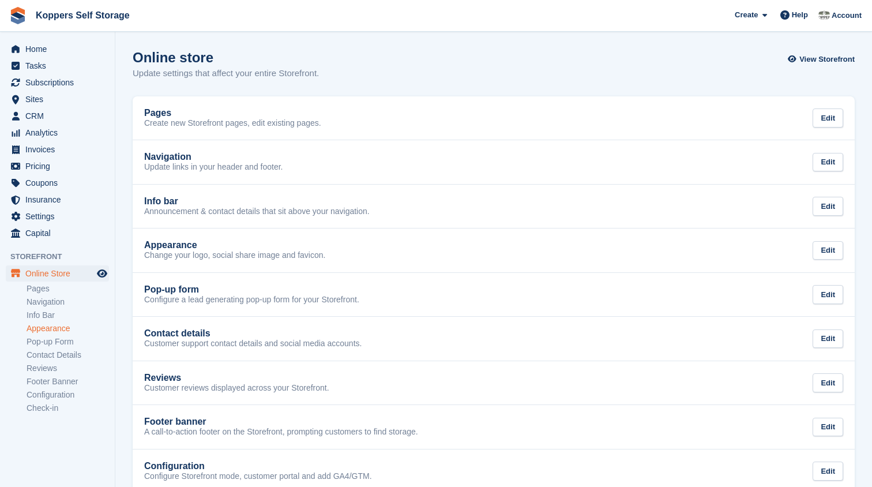
click at [37, 330] on link "Appearance" at bounding box center [68, 328] width 82 height 11
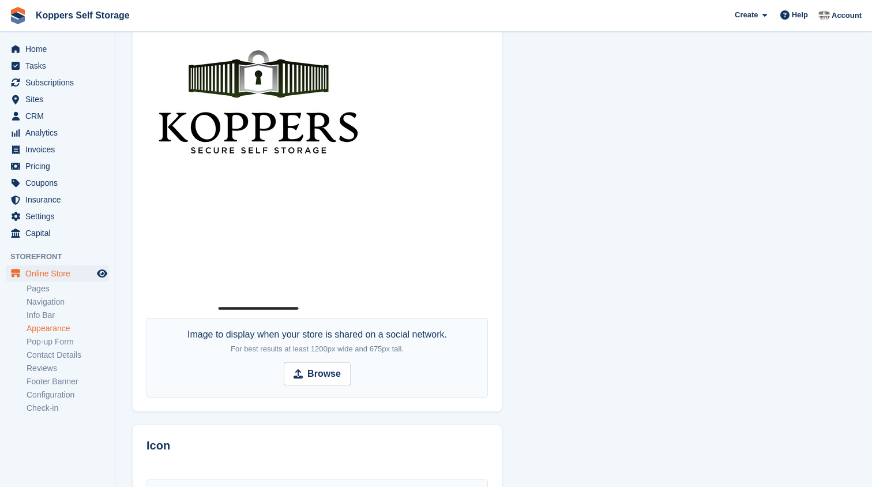
scroll to position [654, 0]
click at [276, 298] on img at bounding box center [259, 118] width 224 height 389
click at [284, 154] on img at bounding box center [259, 118] width 224 height 389
click at [308, 367] on strong "Browse" at bounding box center [323, 374] width 33 height 14
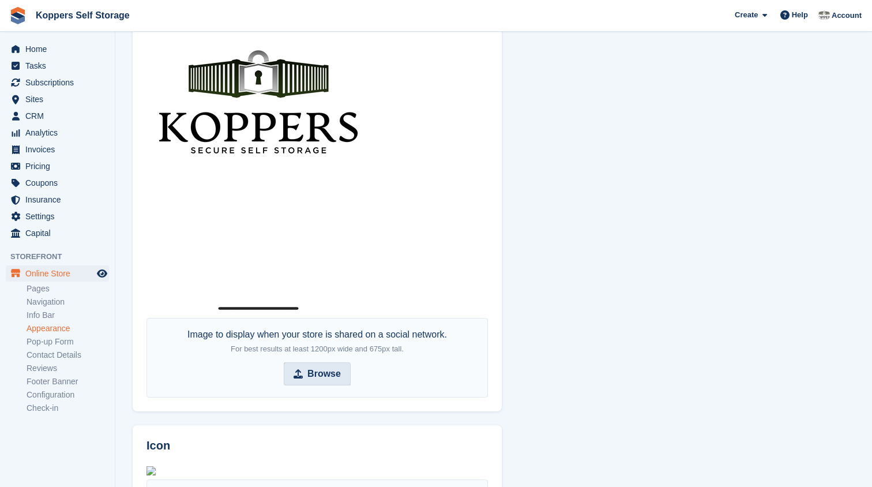
click at [308, 367] on input "Browse" at bounding box center [317, 373] width 67 height 23
type input "**********"
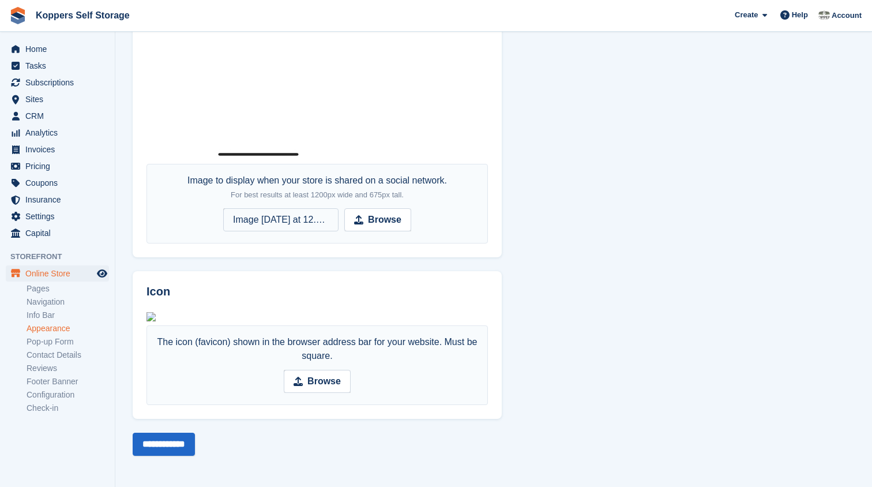
scroll to position [868, 0]
click at [320, 387] on strong "Browse" at bounding box center [323, 381] width 33 height 14
click at [320, 387] on input "Browse" at bounding box center [317, 381] width 67 height 23
type input "**********"
click at [166, 439] on input "**********" at bounding box center [164, 444] width 62 height 23
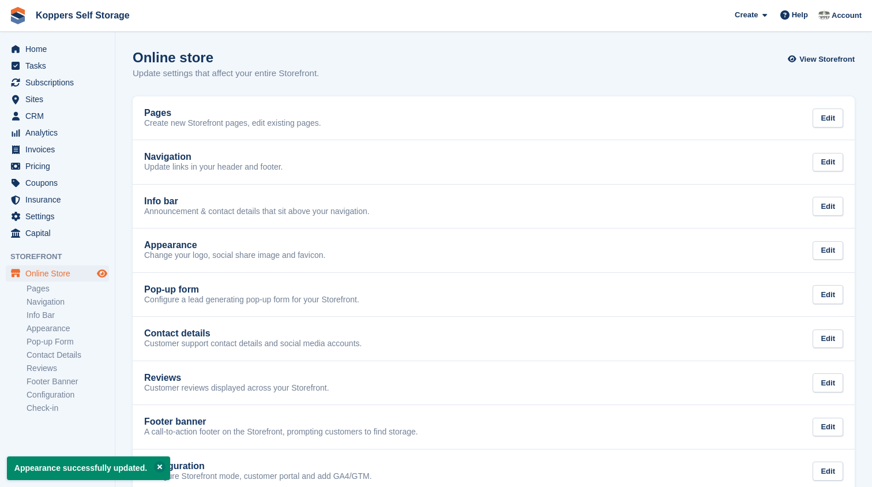
click at [101, 276] on icon "Preview store" at bounding box center [102, 273] width 10 height 9
